Goal: Transaction & Acquisition: Purchase product/service

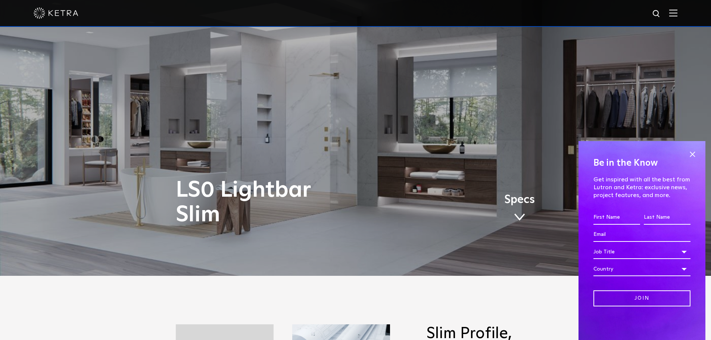
scroll to position [75, 0]
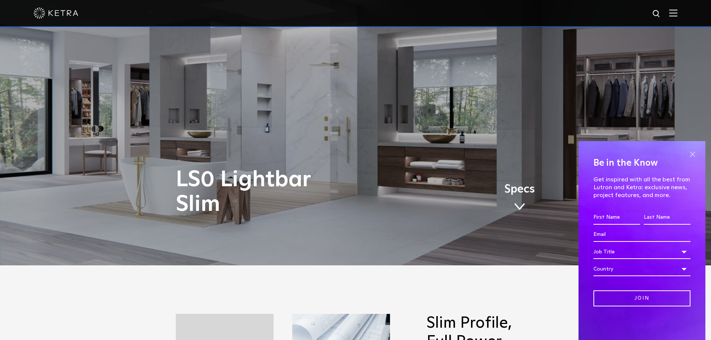
click at [692, 154] on span at bounding box center [692, 154] width 11 height 11
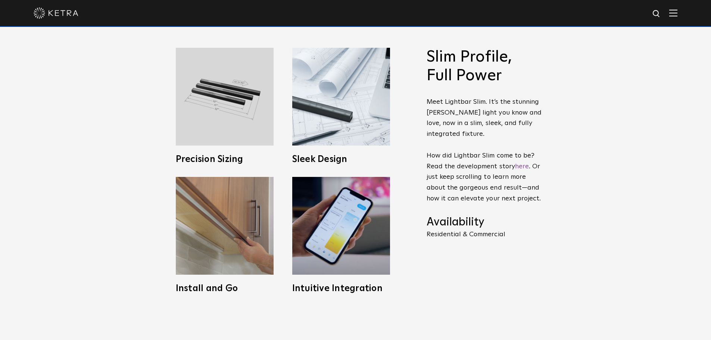
scroll to position [336, 0]
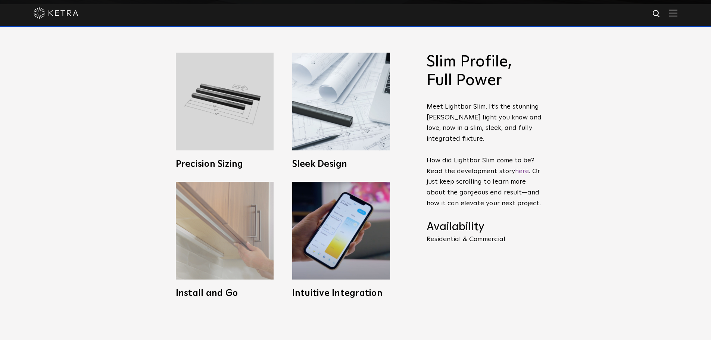
click at [223, 290] on h3 "Install and Go" at bounding box center [225, 293] width 98 height 9
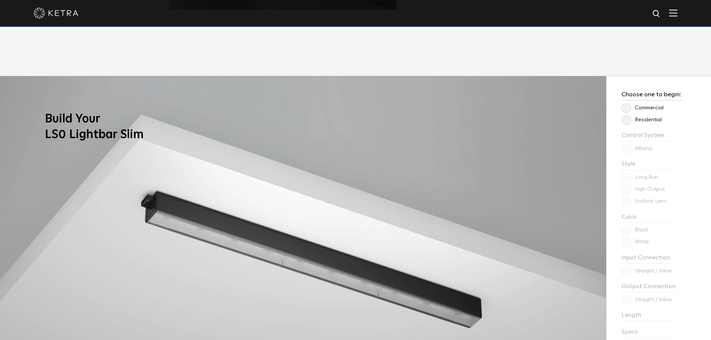
scroll to position [634, 0]
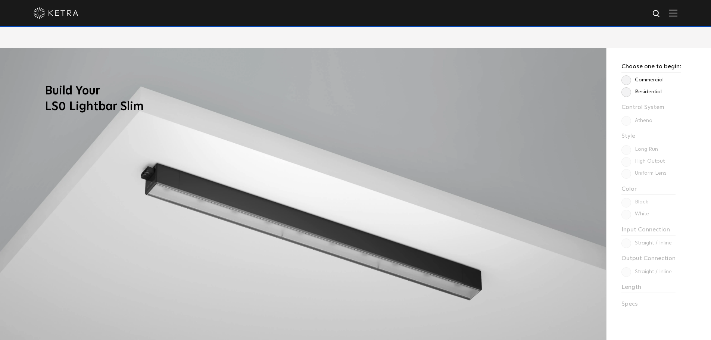
click at [626, 94] on label "Residential" at bounding box center [641, 92] width 40 height 6
click at [0, 0] on input "Residential" at bounding box center [0, 0] width 0 height 0
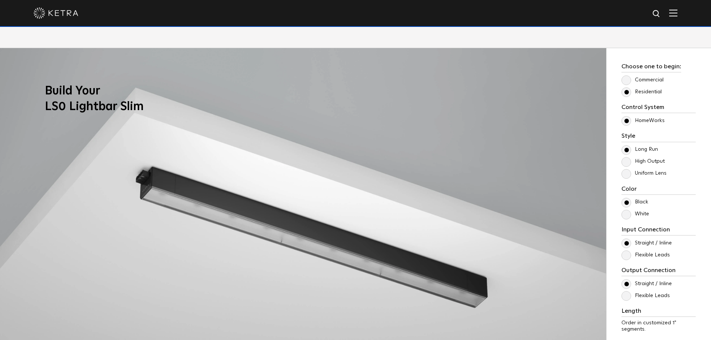
click at [629, 177] on label "Uniform Lens" at bounding box center [643, 173] width 45 height 6
click at [0, 0] on input "Uniform Lens" at bounding box center [0, 0] width 0 height 0
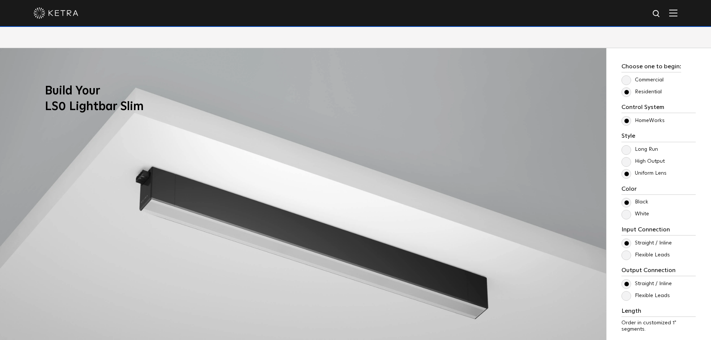
click at [626, 149] on label "Long Run" at bounding box center [639, 149] width 37 height 6
click at [0, 0] on input "Long Run" at bounding box center [0, 0] width 0 height 0
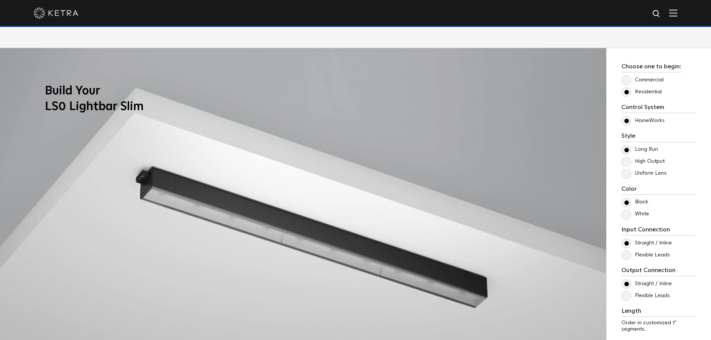
click at [626, 163] on label "High Output" at bounding box center [642, 161] width 43 height 6
click at [0, 0] on input "High Output" at bounding box center [0, 0] width 0 height 0
click at [625, 175] on label "Uniform Lens" at bounding box center [643, 173] width 45 height 6
click at [0, 0] on input "Uniform Lens" at bounding box center [0, 0] width 0 height 0
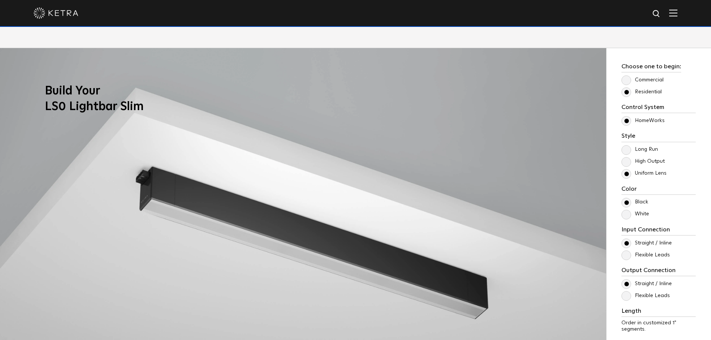
click at [627, 150] on label "Long Run" at bounding box center [639, 149] width 37 height 6
click at [0, 0] on input "Long Run" at bounding box center [0, 0] width 0 height 0
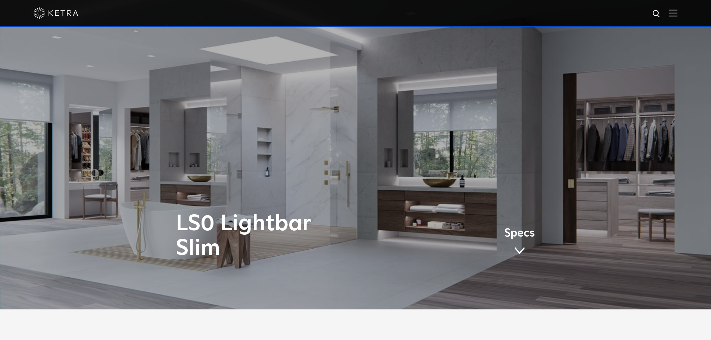
scroll to position [0, 0]
